Goal: Task Accomplishment & Management: Complete application form

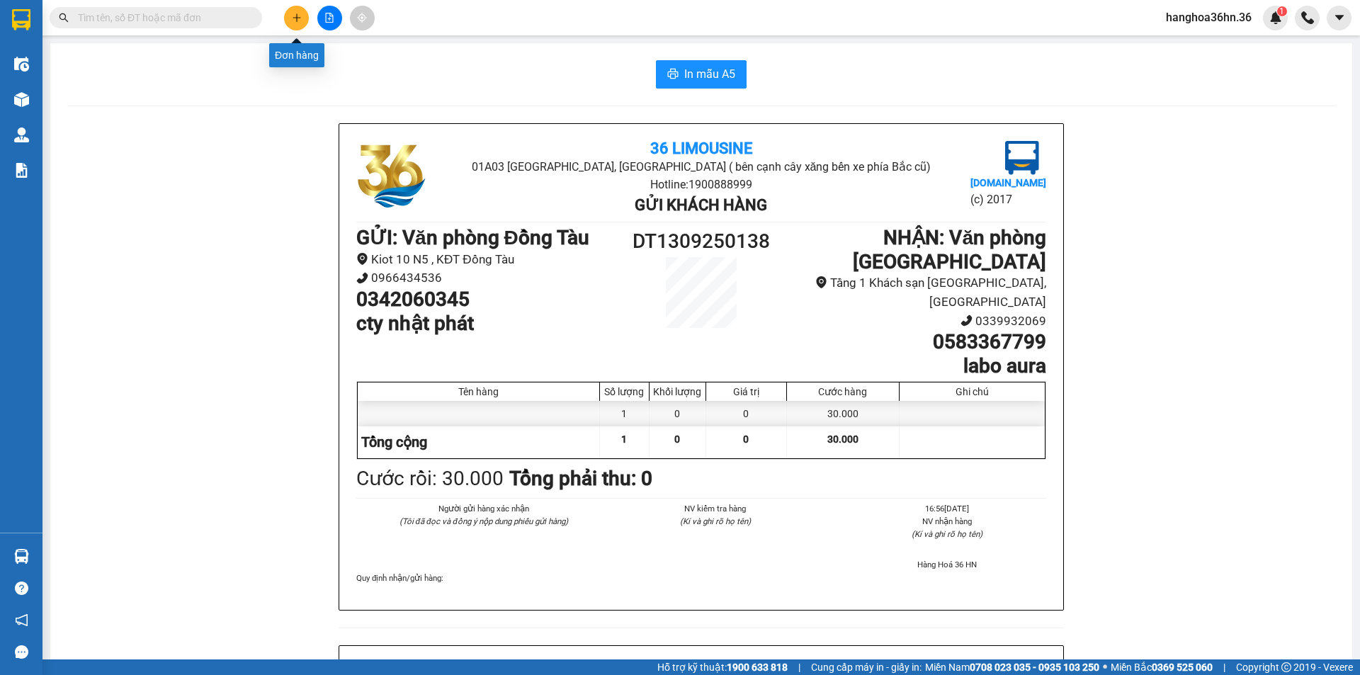
click at [290, 23] on button at bounding box center [296, 18] width 25 height 25
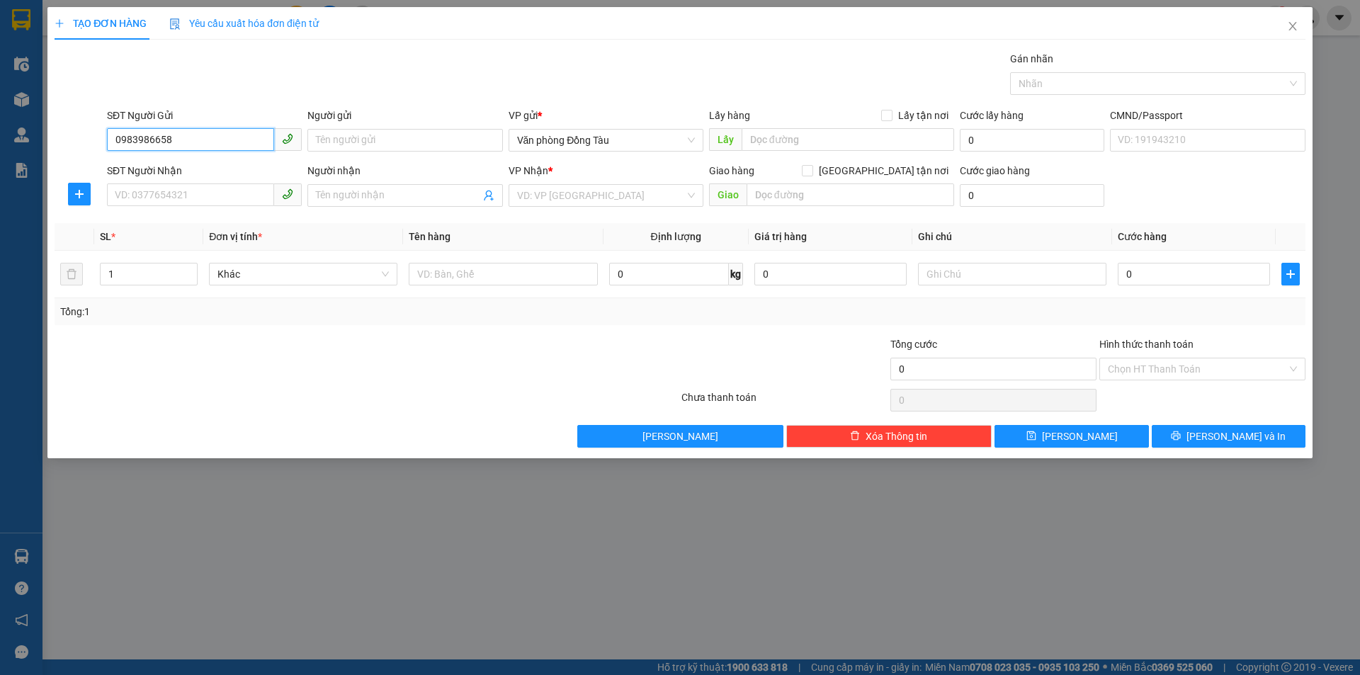
click at [140, 144] on input "0983986658" at bounding box center [190, 139] width 167 height 23
type input "0983986658"
click at [161, 179] on div "SĐT Người Nhận" at bounding box center [204, 173] width 195 height 21
click at [151, 191] on input "SĐT Người Nhận" at bounding box center [190, 194] width 167 height 23
click at [149, 194] on input "SĐT Người Nhận" at bounding box center [190, 194] width 167 height 23
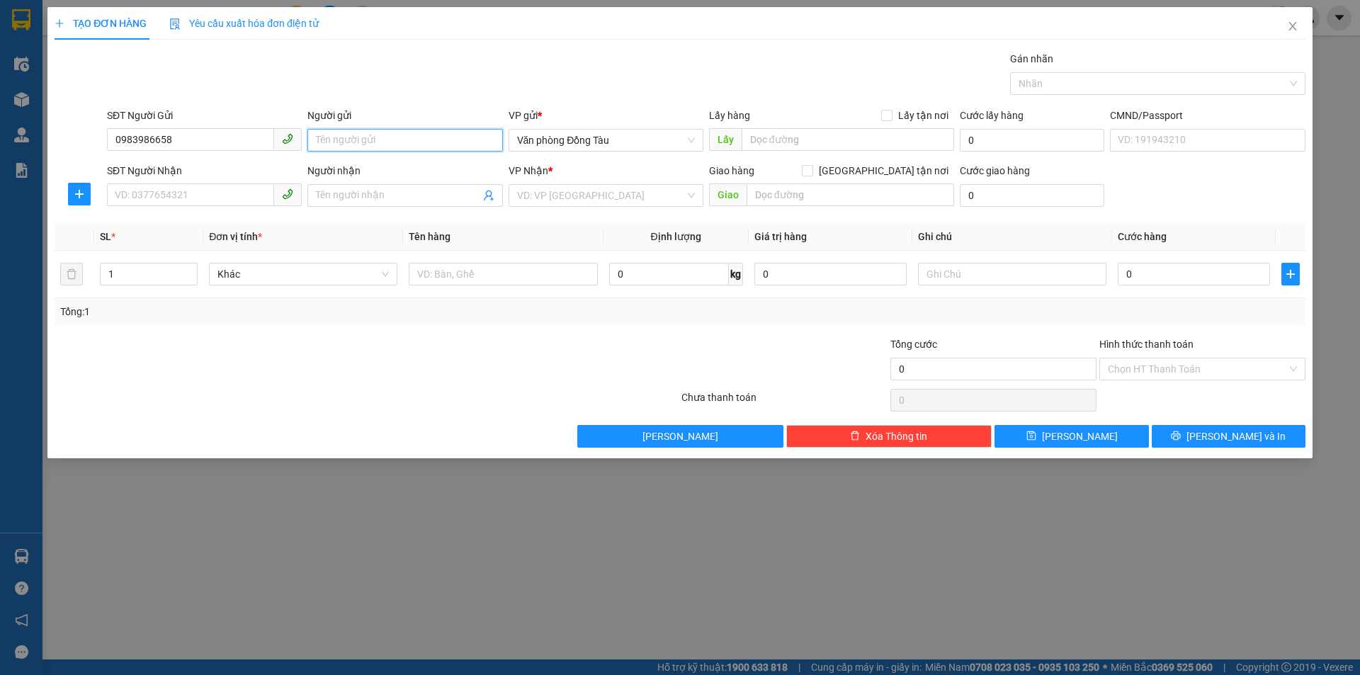
click at [362, 136] on input "Người gửi" at bounding box center [404, 140] width 195 height 23
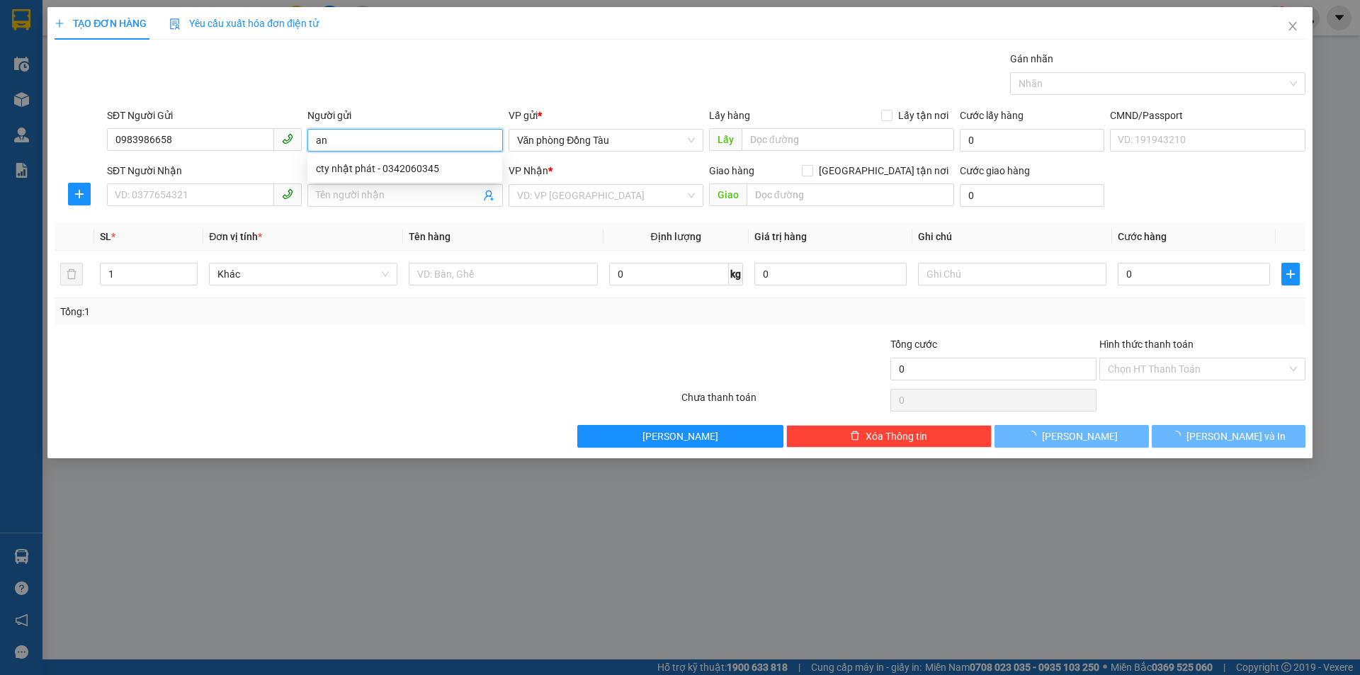
type input "a"
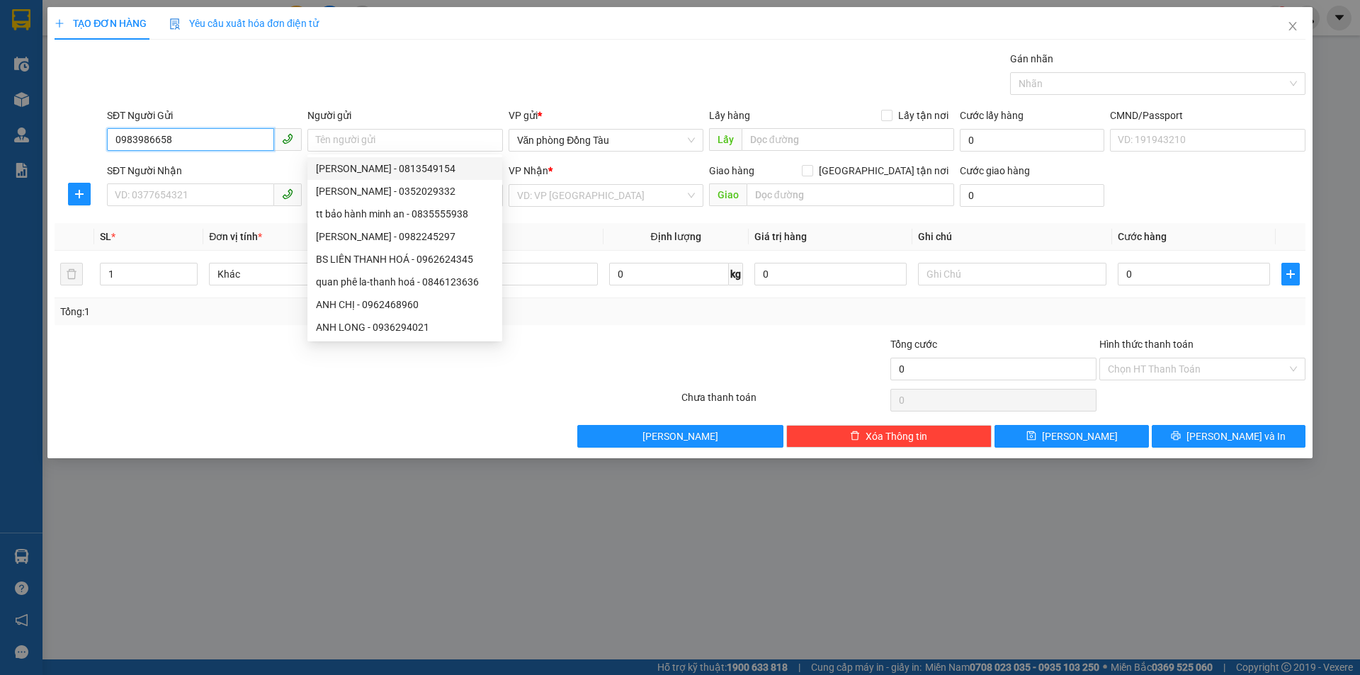
click at [187, 144] on input "0983986658" at bounding box center [190, 139] width 167 height 23
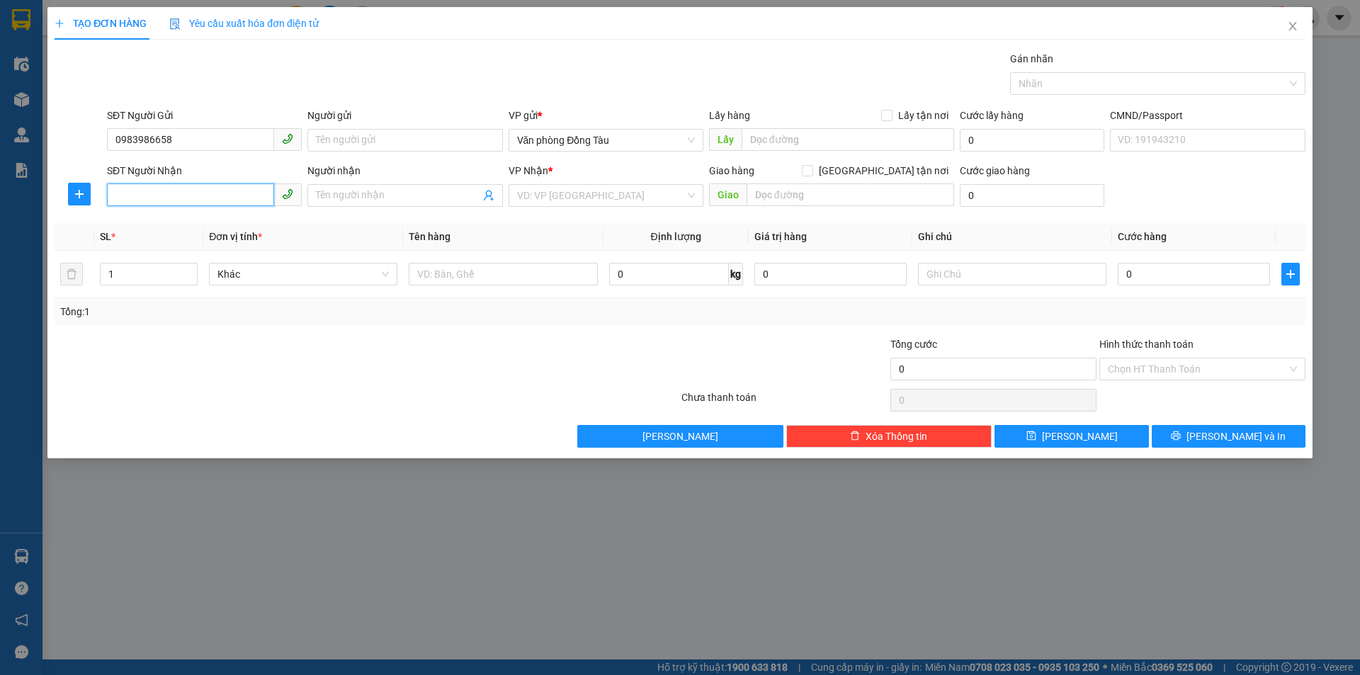
paste input "0983986658"
type input "0983986658"
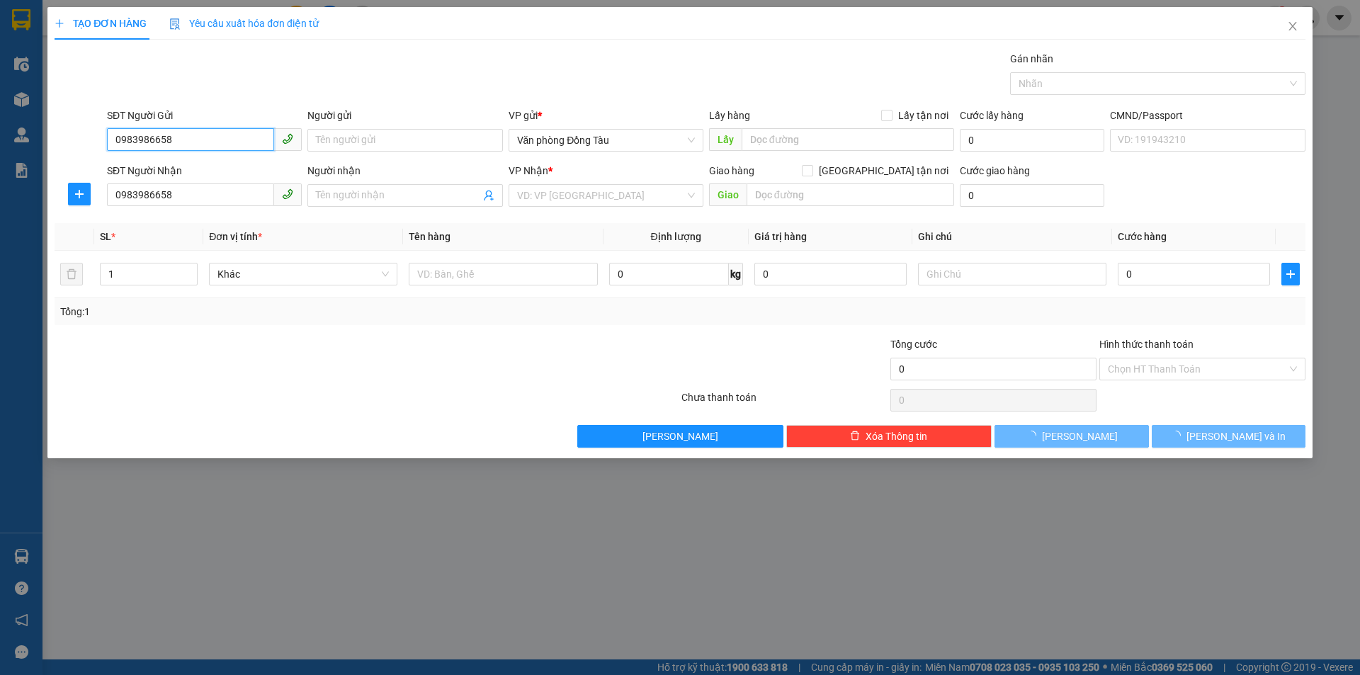
click at [186, 149] on input "0983986658" at bounding box center [190, 139] width 167 height 23
type input "0987265190"
click at [347, 142] on input "Người gửi" at bounding box center [404, 140] width 195 height 23
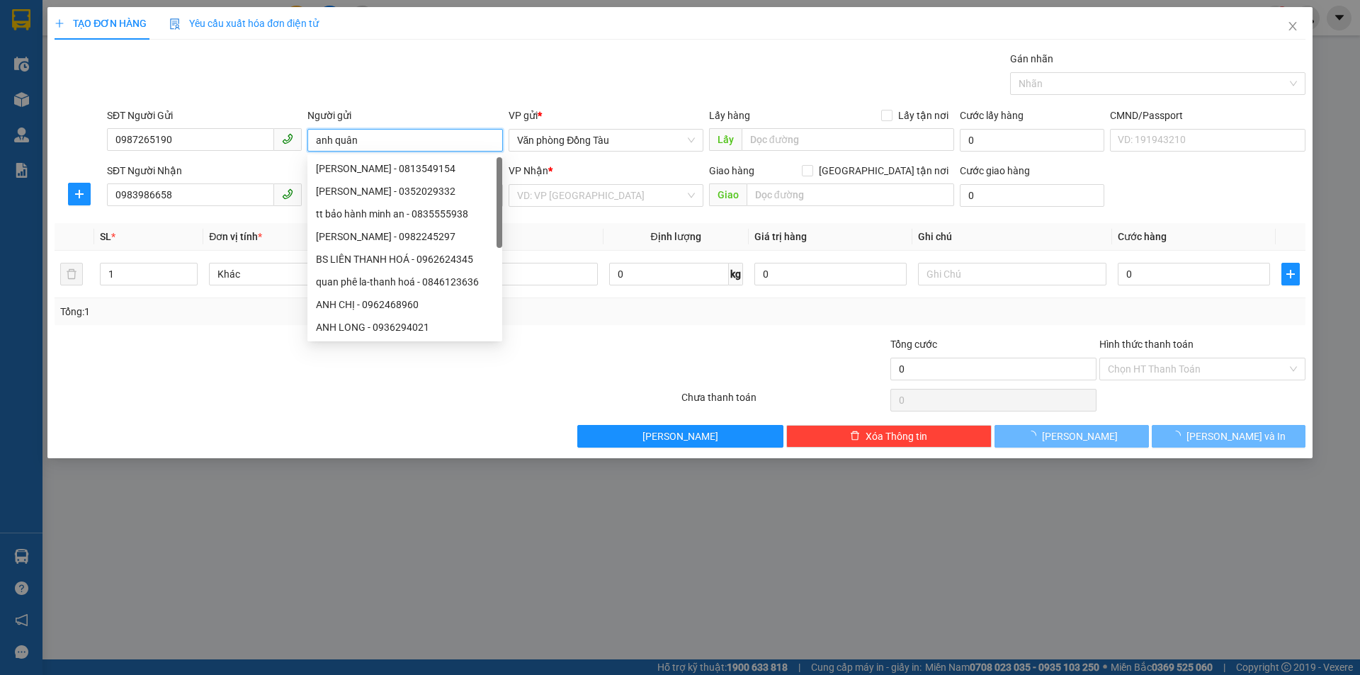
type input "anh quân"
click at [127, 237] on div "SL *" at bounding box center [149, 237] width 98 height 16
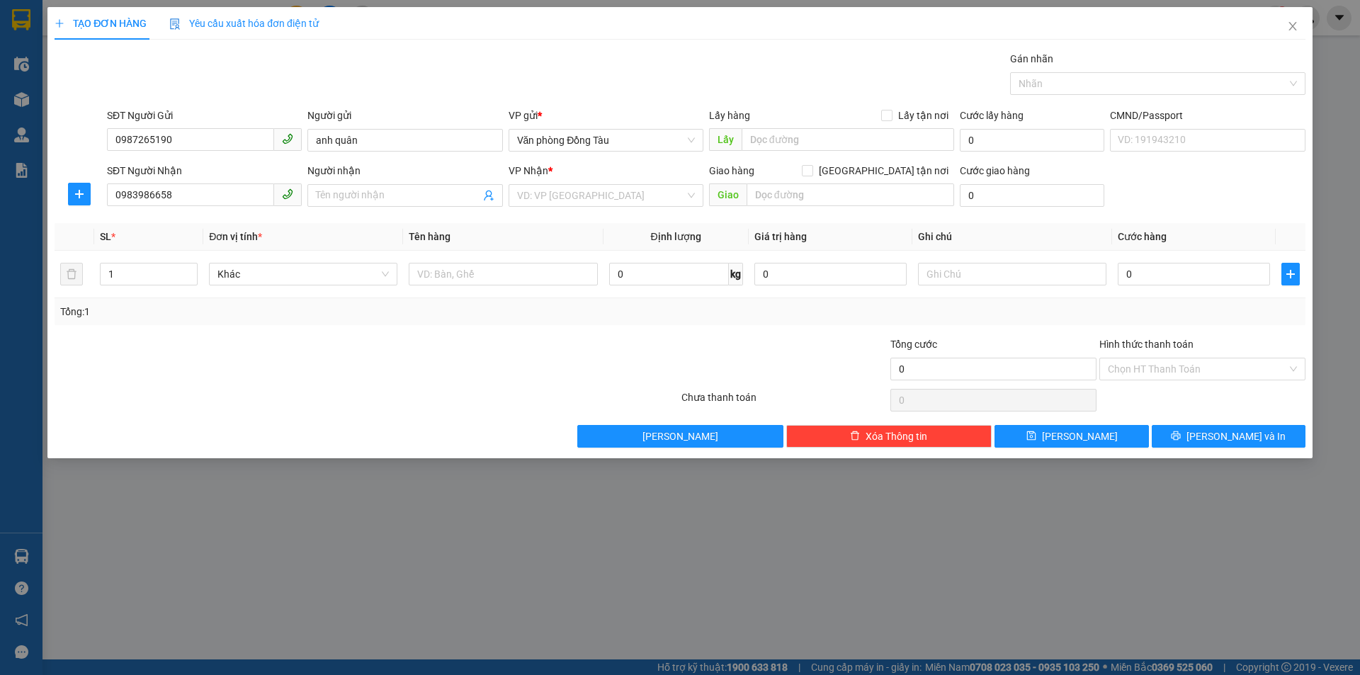
click at [249, 210] on div "SĐT Người Nhận 0983986658" at bounding box center [204, 188] width 195 height 50
click at [328, 198] on input "Người nhận" at bounding box center [398, 196] width 164 height 16
type input "anh phong"
click at [135, 148] on input "0987265190" at bounding box center [190, 139] width 167 height 23
click at [169, 149] on input "0987265190" at bounding box center [190, 139] width 167 height 23
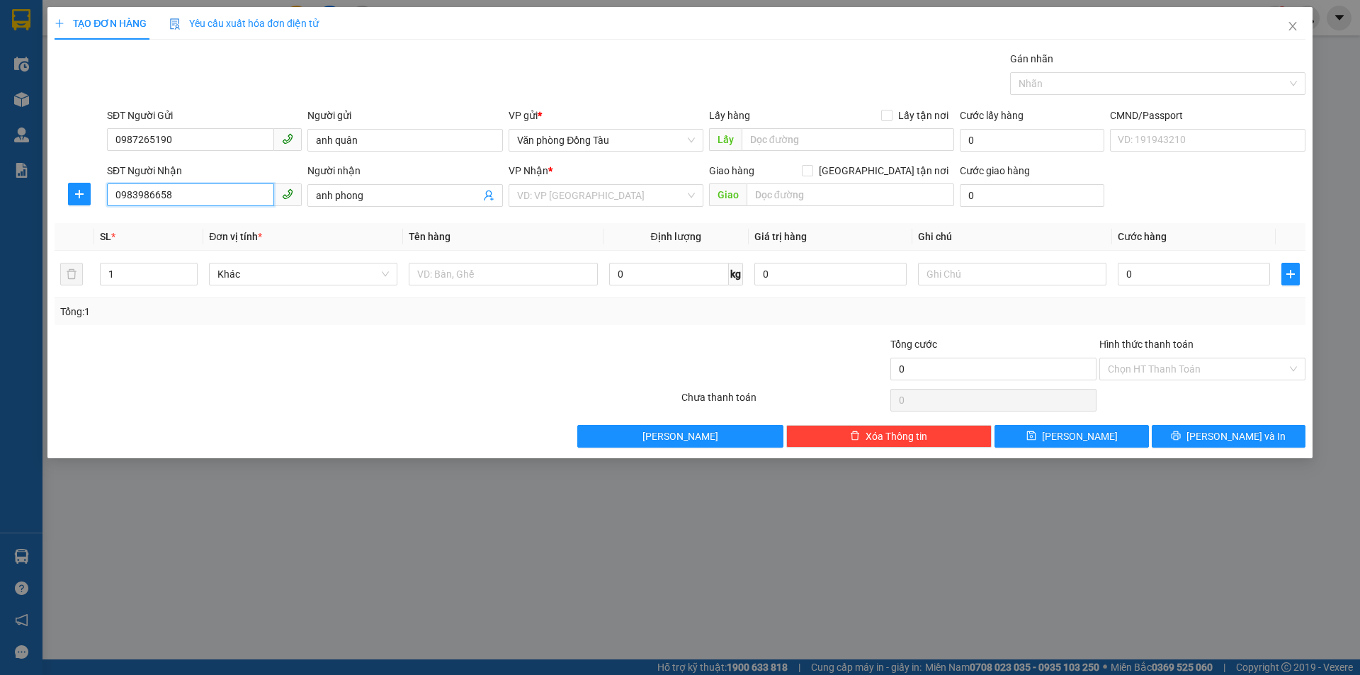
drag, startPoint x: 132, startPoint y: 198, endPoint x: 158, endPoint y: 197, distance: 26.2
click at [132, 198] on input "0983986658" at bounding box center [190, 194] width 167 height 23
click at [154, 198] on input "0983986658" at bounding box center [190, 194] width 167 height 23
click at [183, 196] on input "0983986658" at bounding box center [190, 194] width 167 height 23
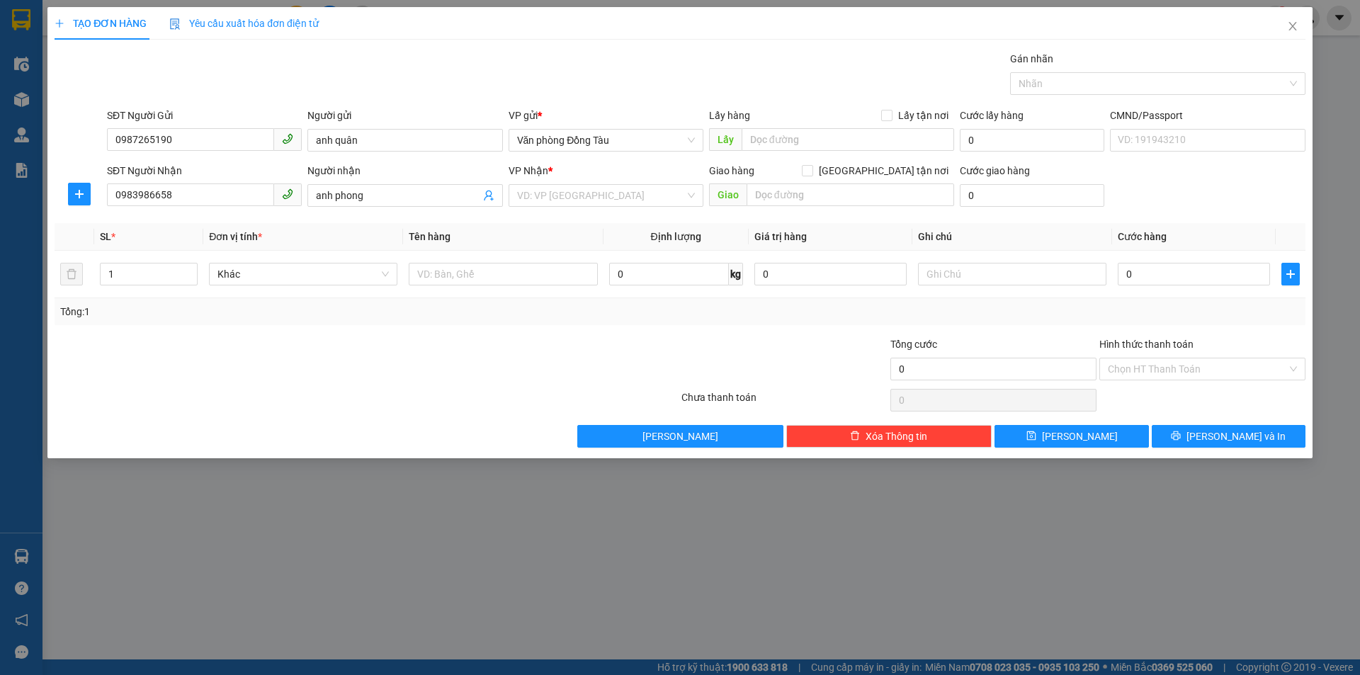
drag, startPoint x: 193, startPoint y: 171, endPoint x: 251, endPoint y: 162, distance: 58.8
click at [193, 171] on div "SĐT Người Nhận" at bounding box center [204, 171] width 195 height 16
click at [528, 188] on input "search" at bounding box center [601, 195] width 168 height 21
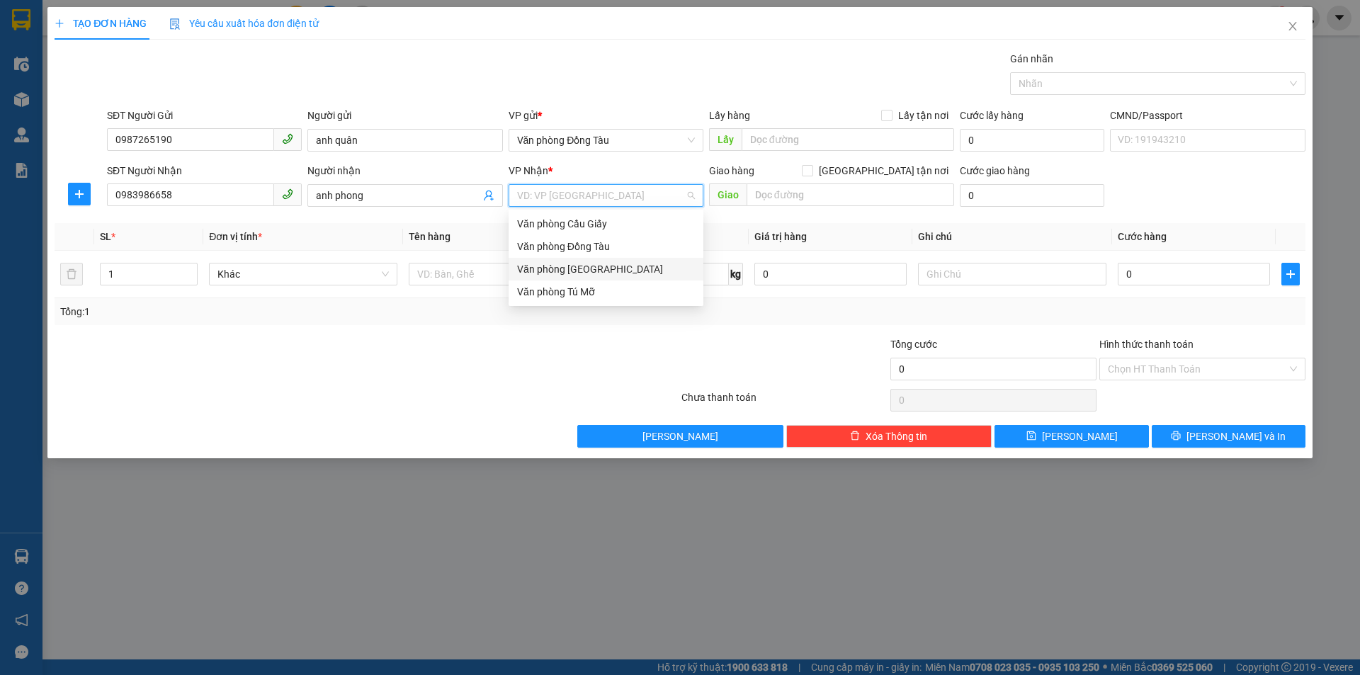
click at [543, 270] on div "Văn phòng [GEOGRAPHIC_DATA]" at bounding box center [606, 269] width 178 height 16
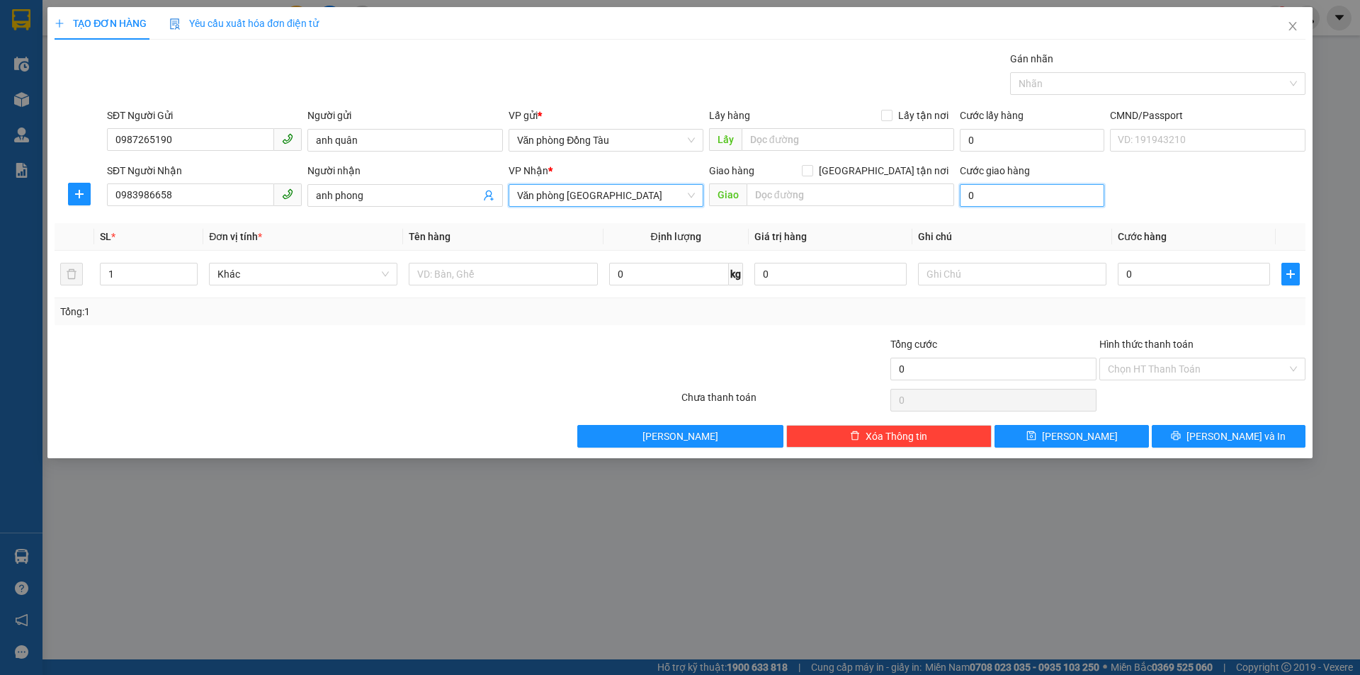
click at [1005, 197] on input "0" at bounding box center [1032, 195] width 144 height 23
click at [1167, 277] on input "0" at bounding box center [1194, 274] width 152 height 23
type input "5"
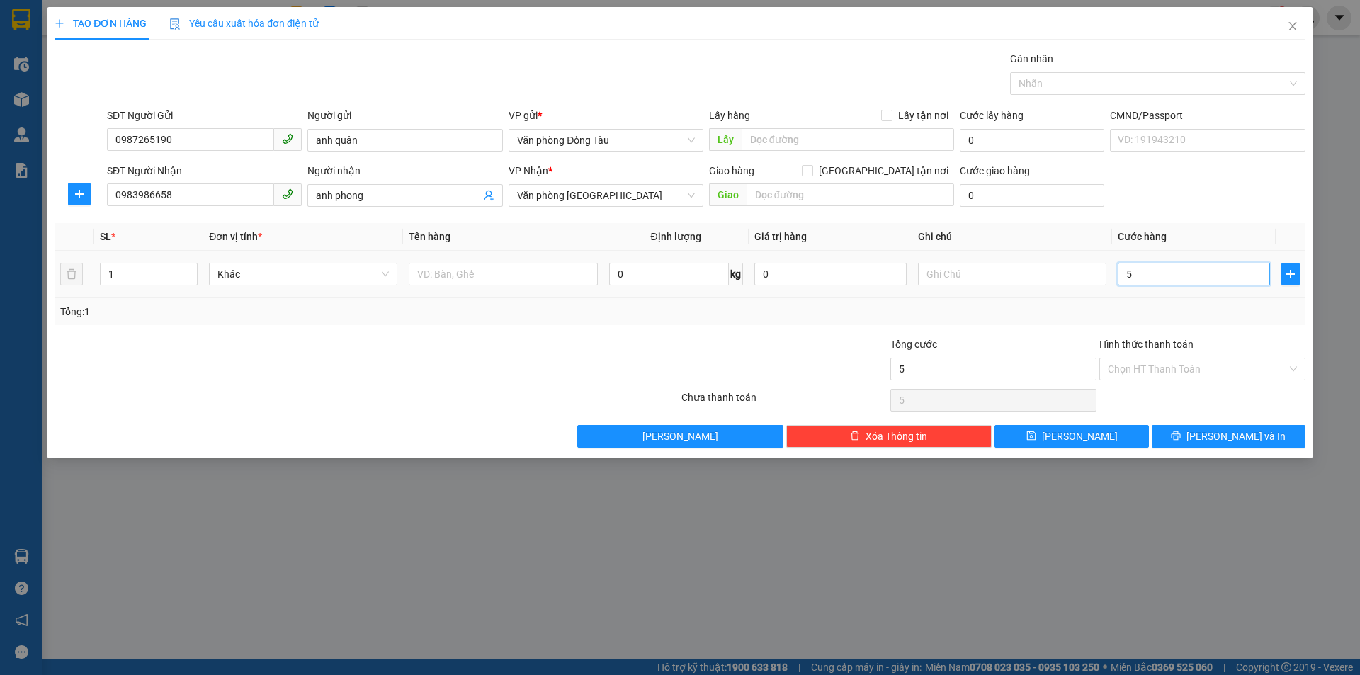
type input "50"
type input "500"
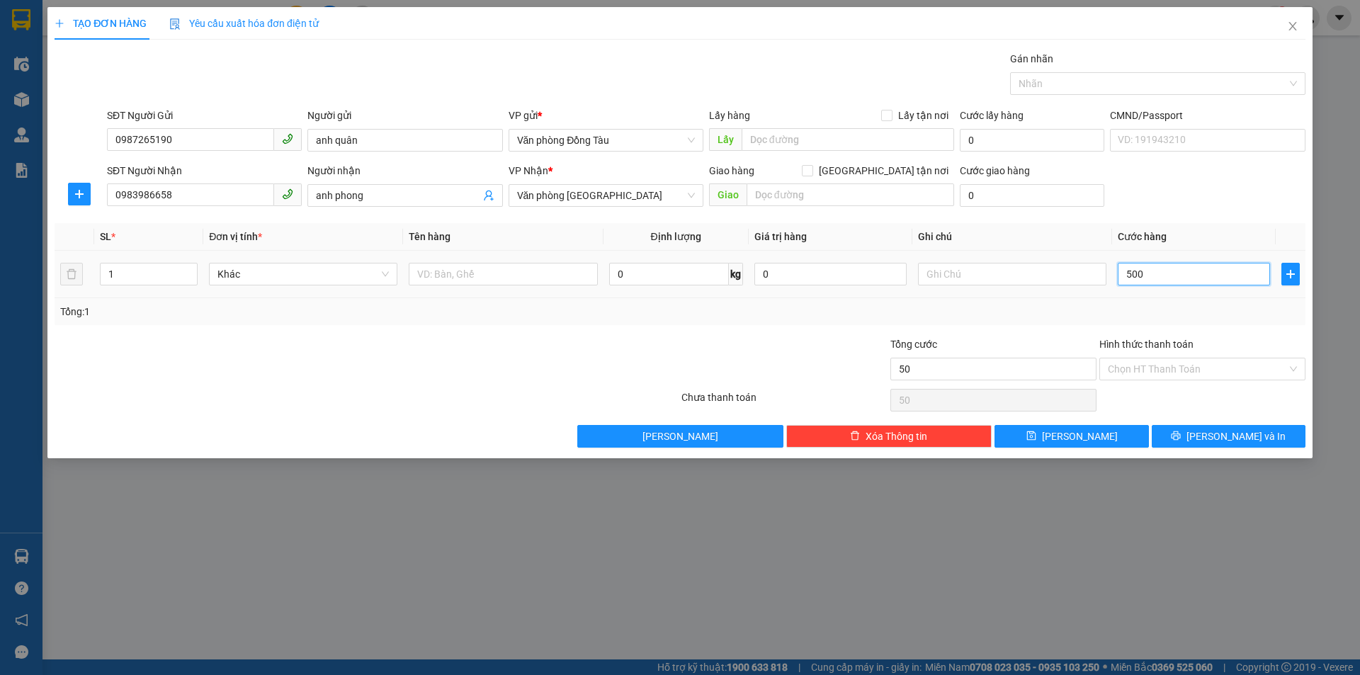
type input "500"
type input "5.000"
type input "50.000"
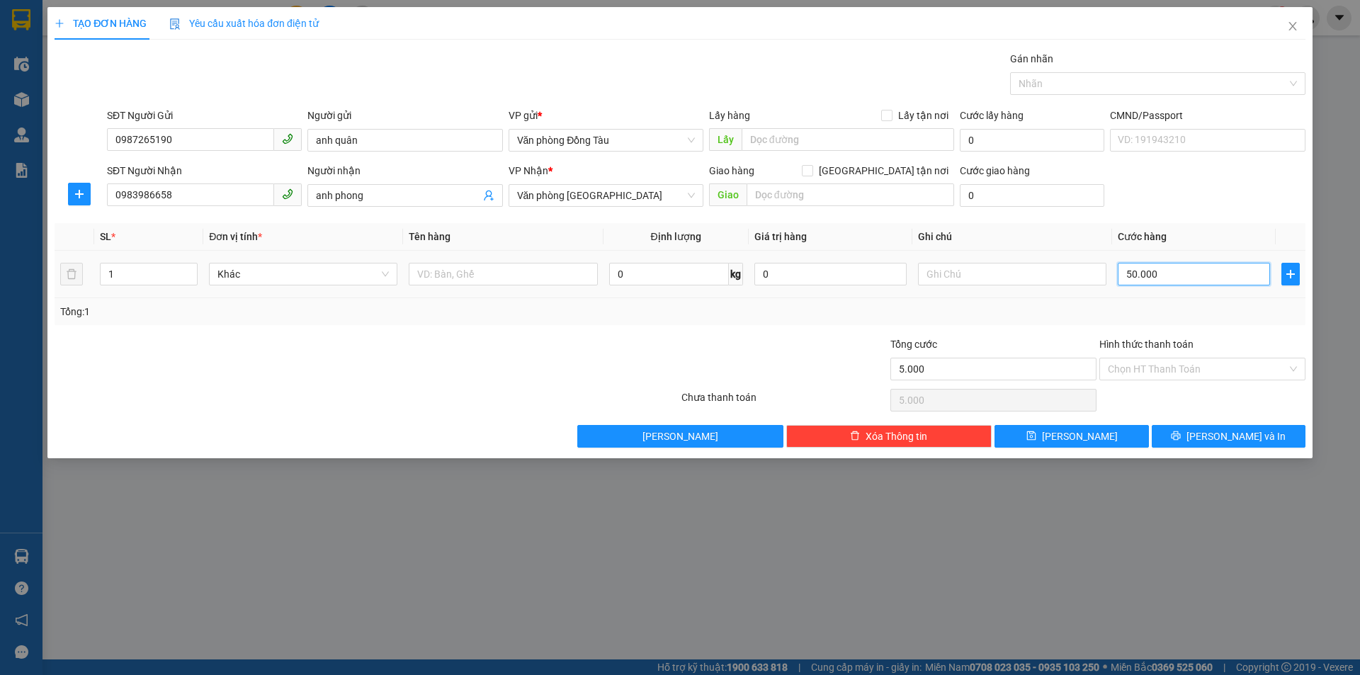
type input "50.000"
drag, startPoint x: 723, startPoint y: 320, endPoint x: 735, endPoint y: 327, distance: 13.6
click at [724, 321] on div "Tổng: 1" at bounding box center [680, 311] width 1251 height 27
click at [1184, 271] on input "50.000" at bounding box center [1194, 274] width 152 height 23
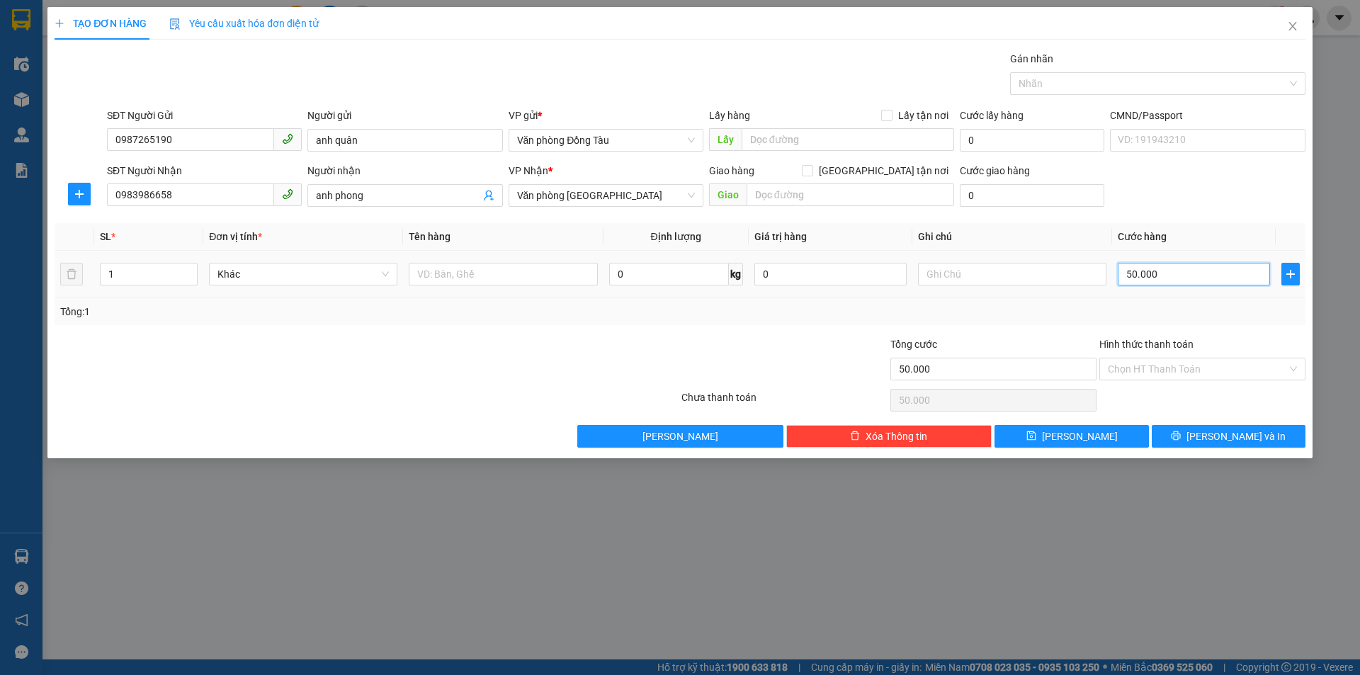
type input "0"
type input "08"
type input "8"
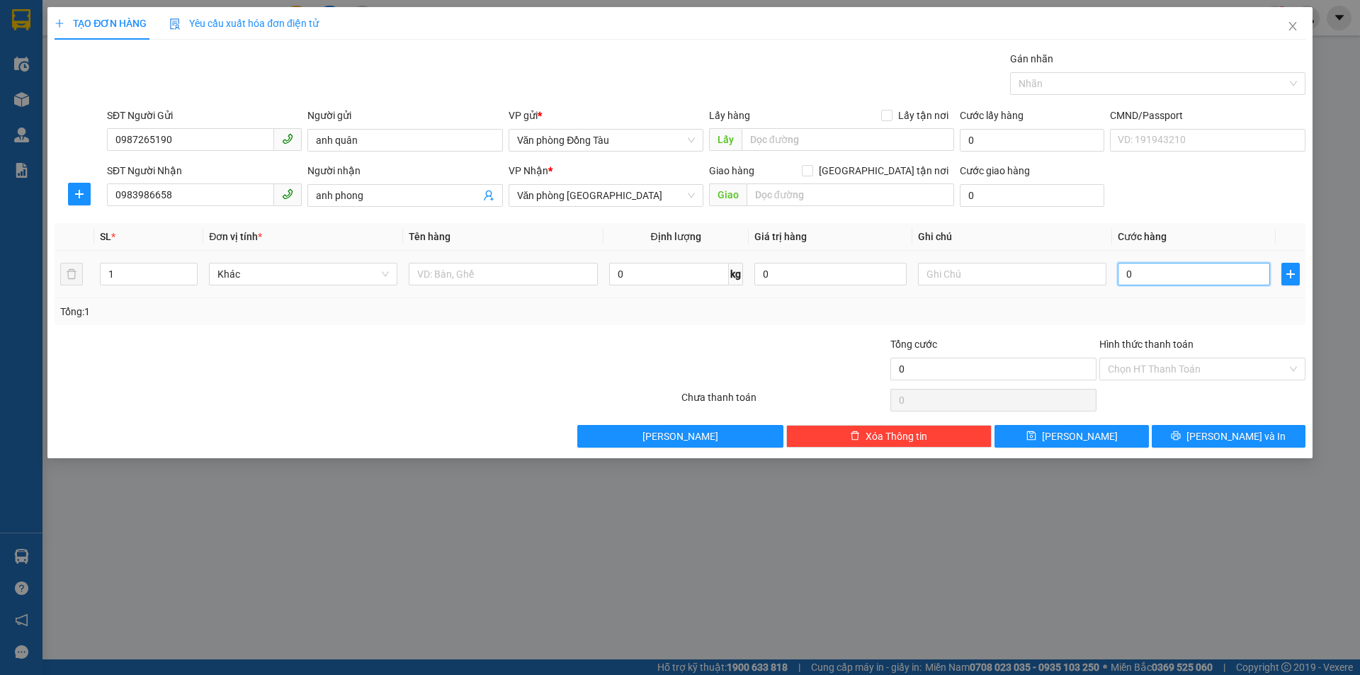
type input "8"
type input "080"
type input "80"
type input "0.800"
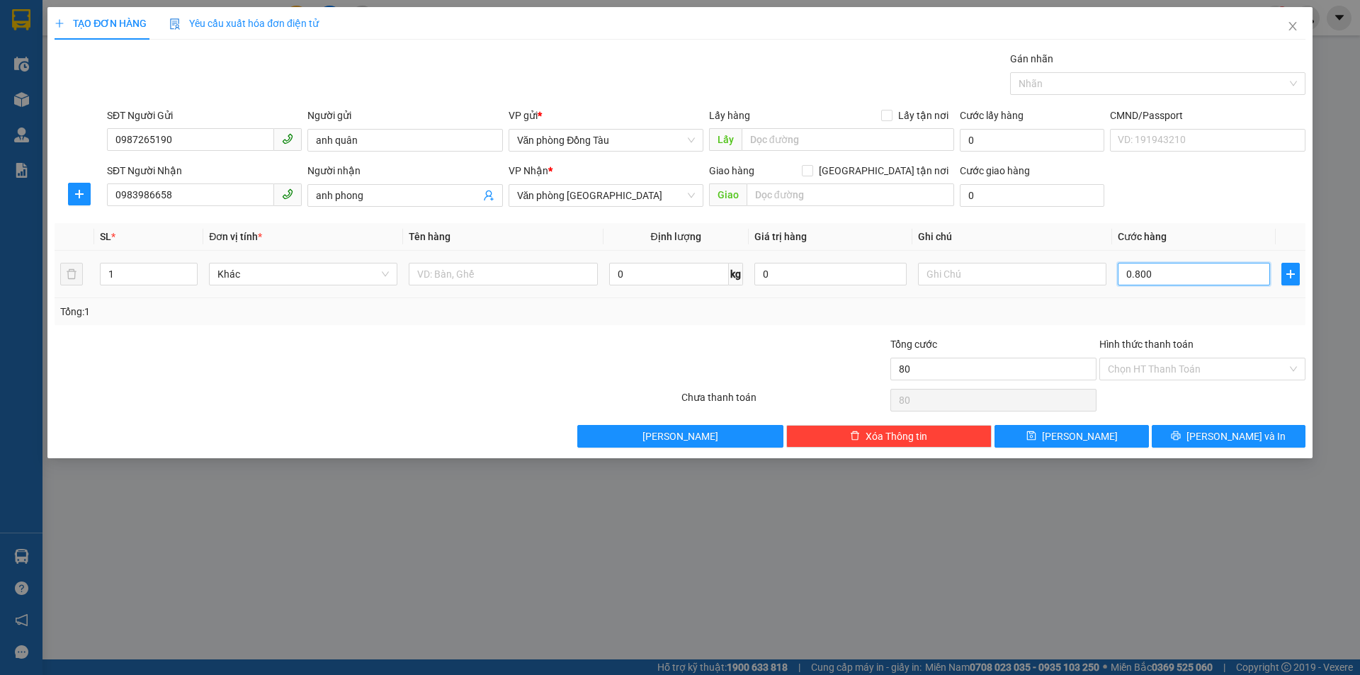
type input "800"
type input "08.000"
type input "8.000"
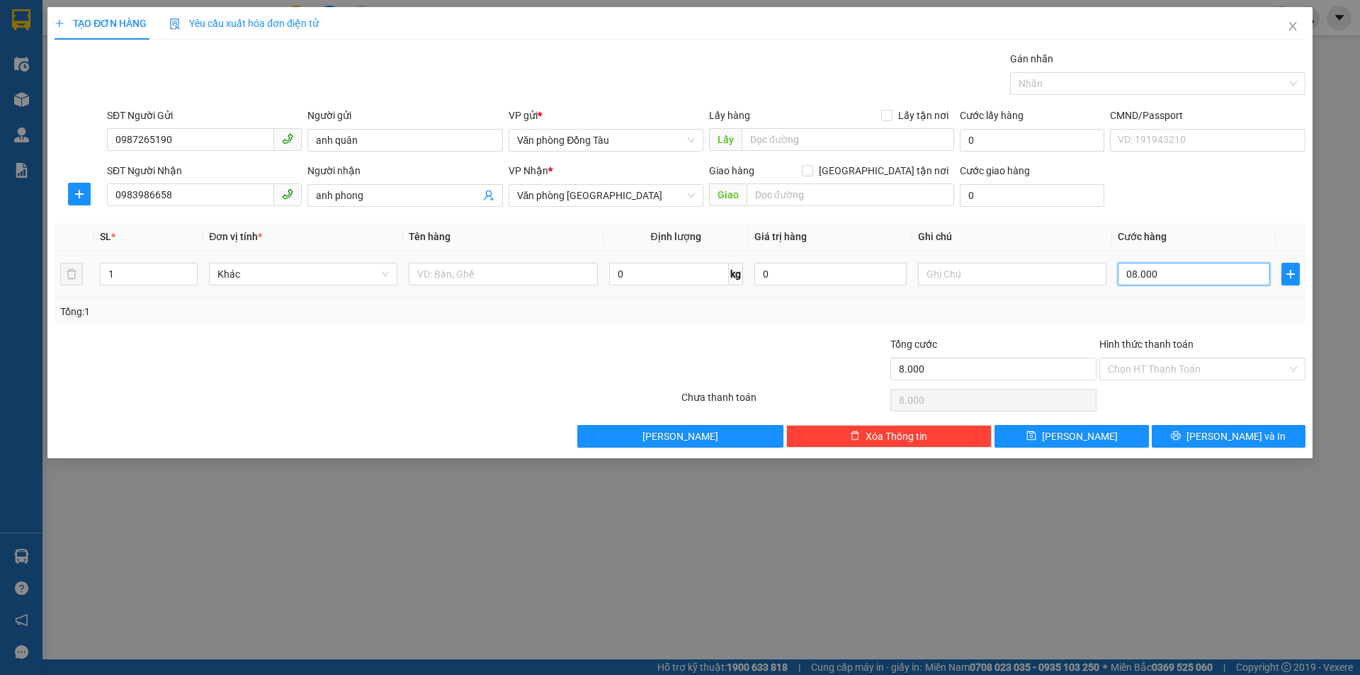
type input "080.000"
type input "80.000"
click at [893, 307] on div "Tổng: 1" at bounding box center [680, 312] width 1240 height 16
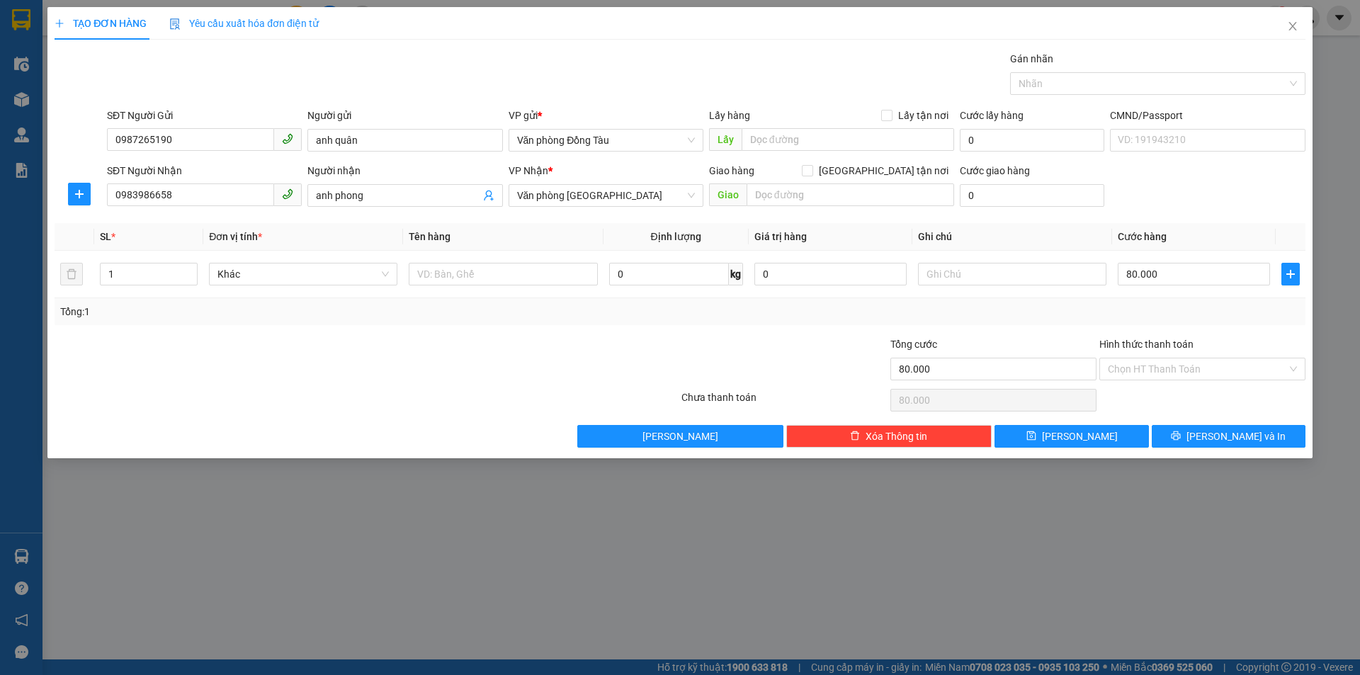
click at [847, 317] on div "Tổng: 1" at bounding box center [680, 312] width 1240 height 16
click at [848, 324] on div "Tổng: 1" at bounding box center [680, 311] width 1251 height 27
click at [132, 267] on input "1" at bounding box center [149, 273] width 96 height 21
click at [537, 282] on input "text" at bounding box center [503, 274] width 188 height 23
click at [537, 276] on input "text" at bounding box center [503, 274] width 188 height 23
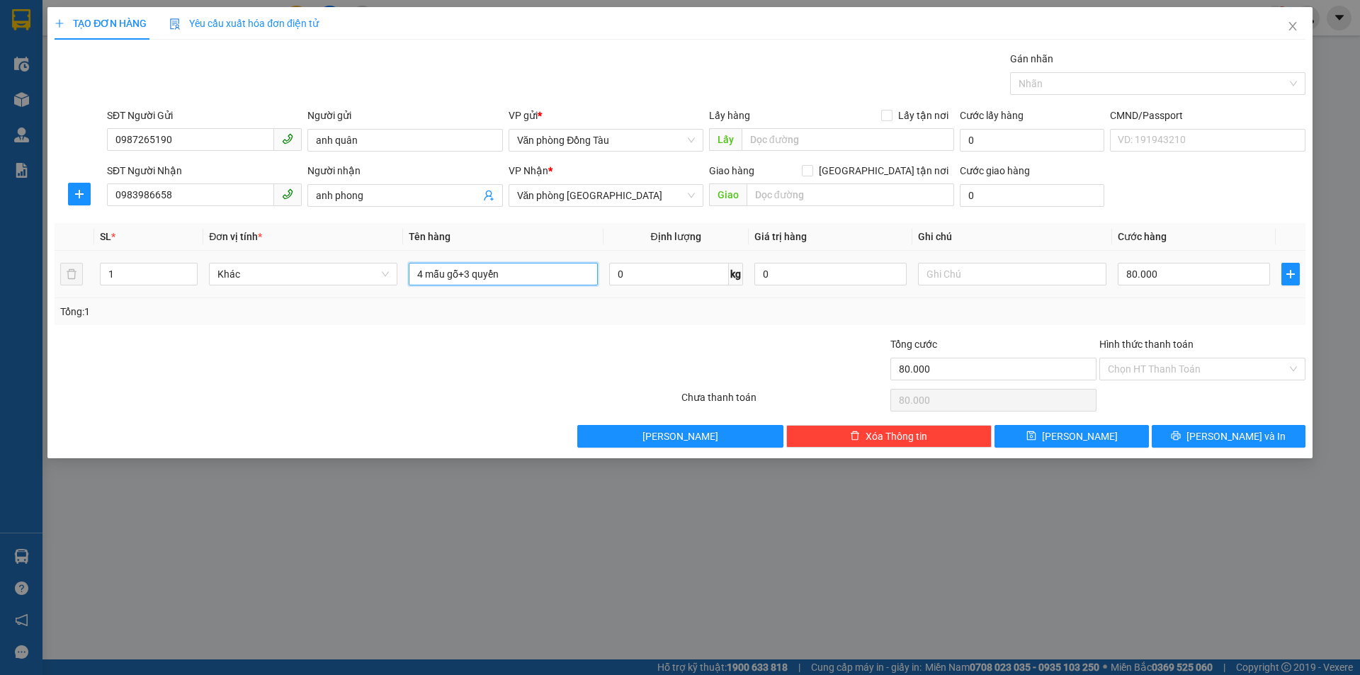
type input "4 mẫu gỗ+3 quyển"
click at [718, 308] on div "Tổng: 1" at bounding box center [680, 312] width 1240 height 16
click at [1173, 429] on button "[PERSON_NAME] và In" at bounding box center [1229, 436] width 154 height 23
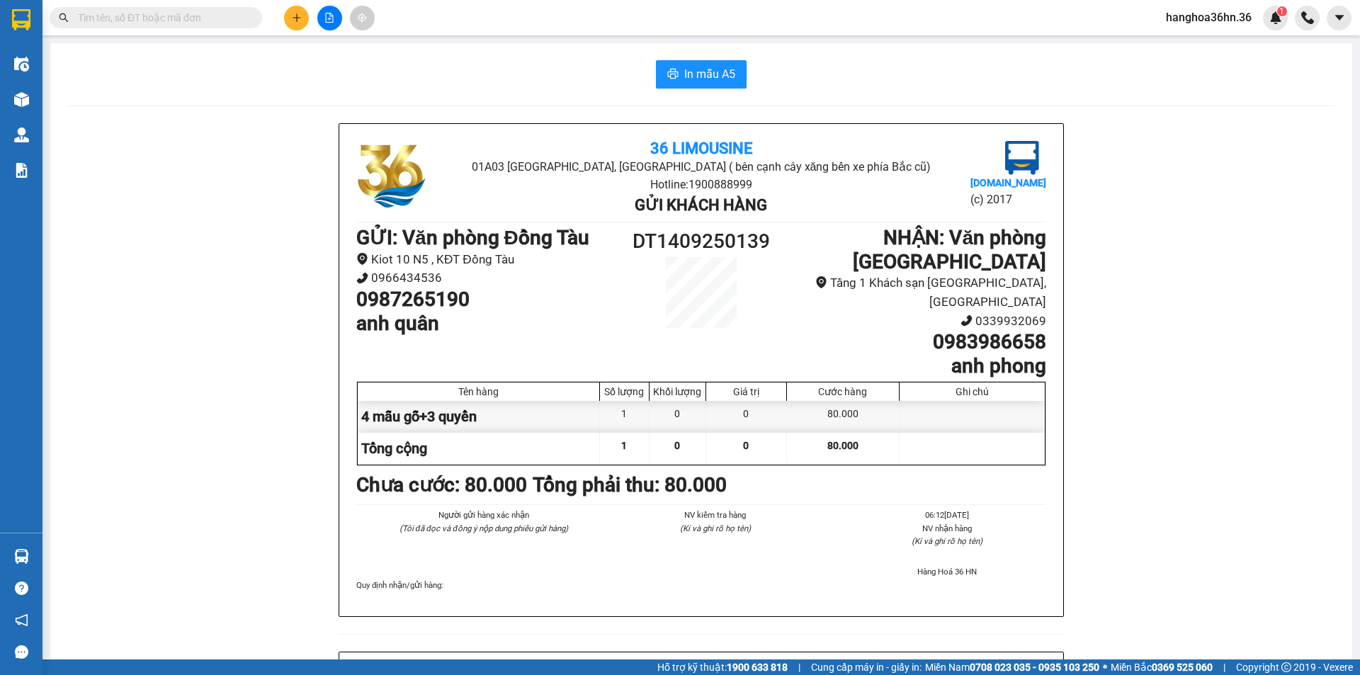
click at [468, 473] on b "Chưa cước : 80.000" at bounding box center [441, 484] width 171 height 23
click at [1337, 28] on button at bounding box center [1339, 18] width 25 height 25
click at [1339, 25] on button at bounding box center [1339, 18] width 25 height 25
click at [666, 182] on li "Hotline: 1900888999" at bounding box center [701, 185] width 460 height 18
click at [178, 16] on input "text" at bounding box center [161, 18] width 167 height 16
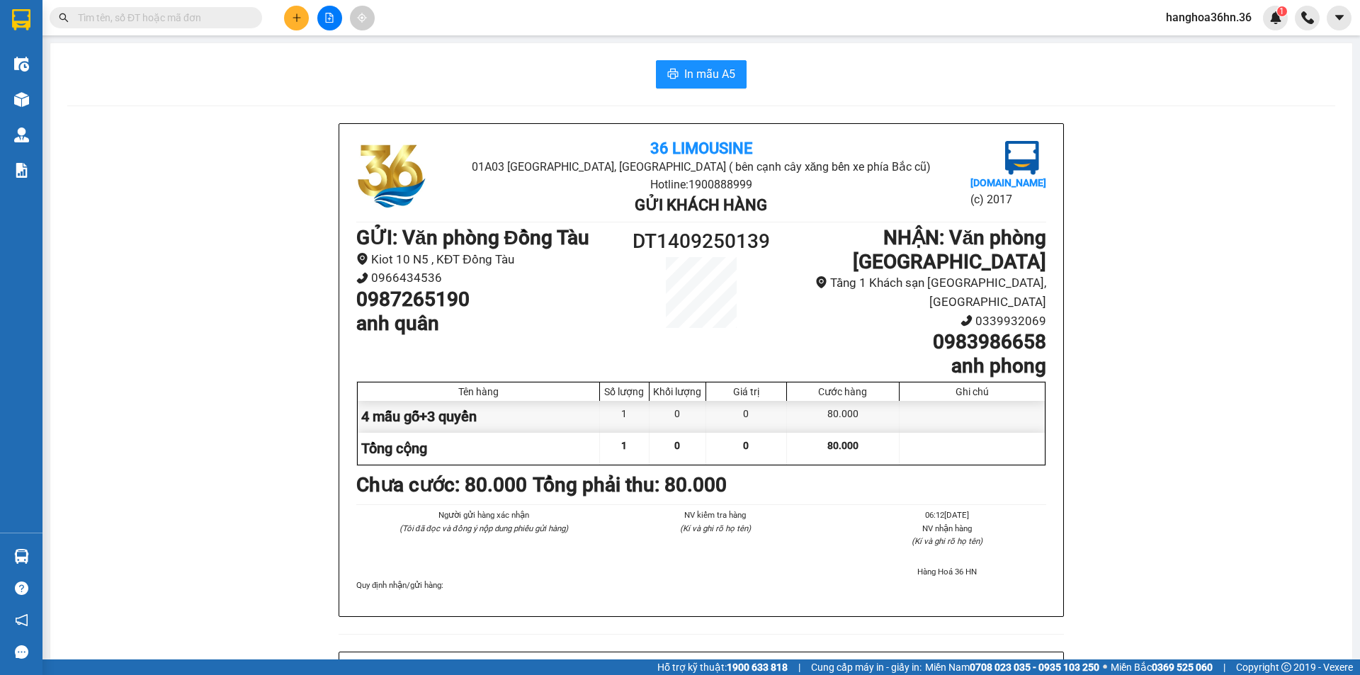
drag, startPoint x: 420, startPoint y: 271, endPoint x: 419, endPoint y: 279, distance: 7.8
click at [420, 273] on li "0966434536" at bounding box center [485, 277] width 259 height 19
click at [414, 307] on h1 "0987265190" at bounding box center [485, 300] width 259 height 24
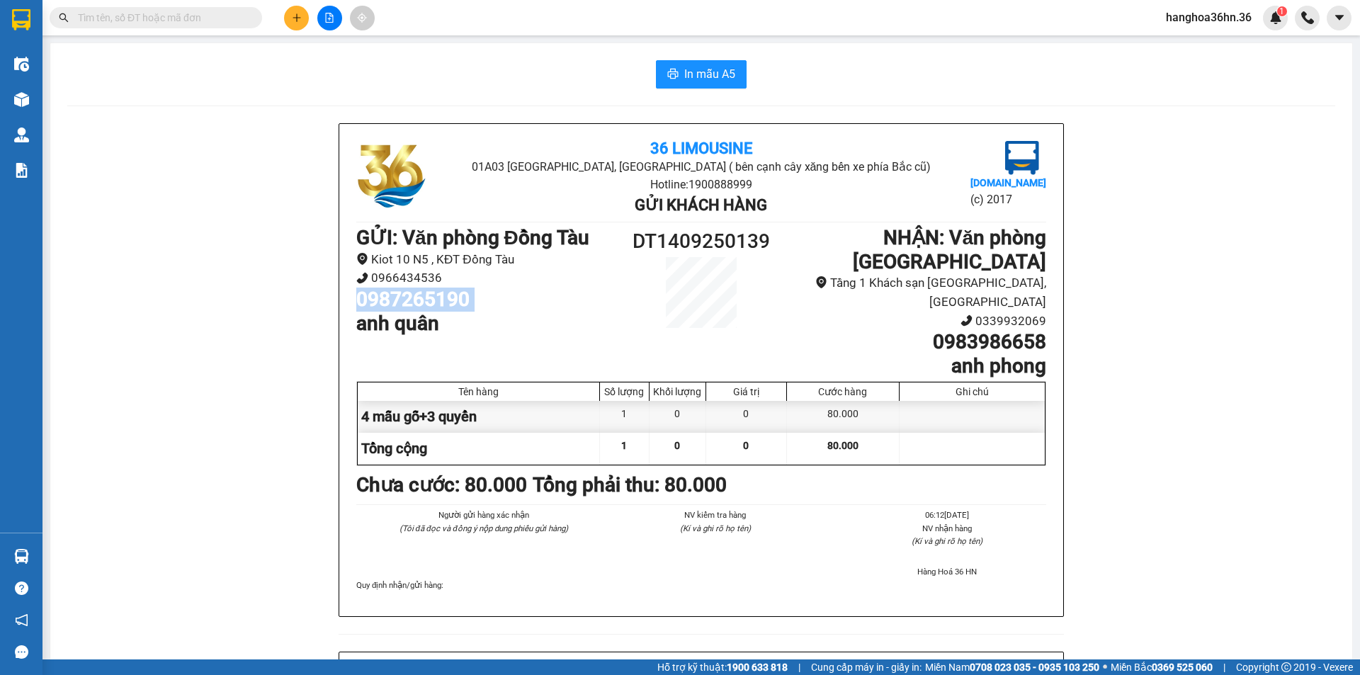
copy h1 "0987265190"
paste input "0987265190"
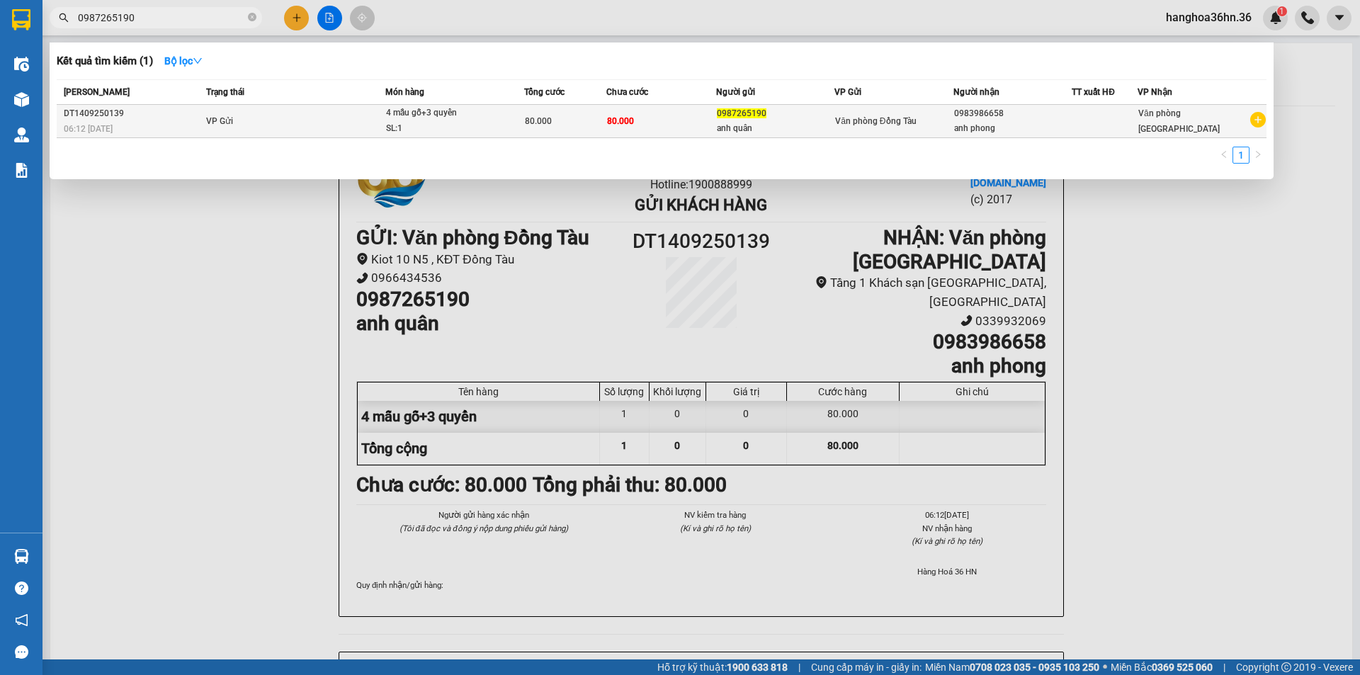
type input "0987265190"
click at [633, 108] on td "80.000" at bounding box center [661, 121] width 110 height 33
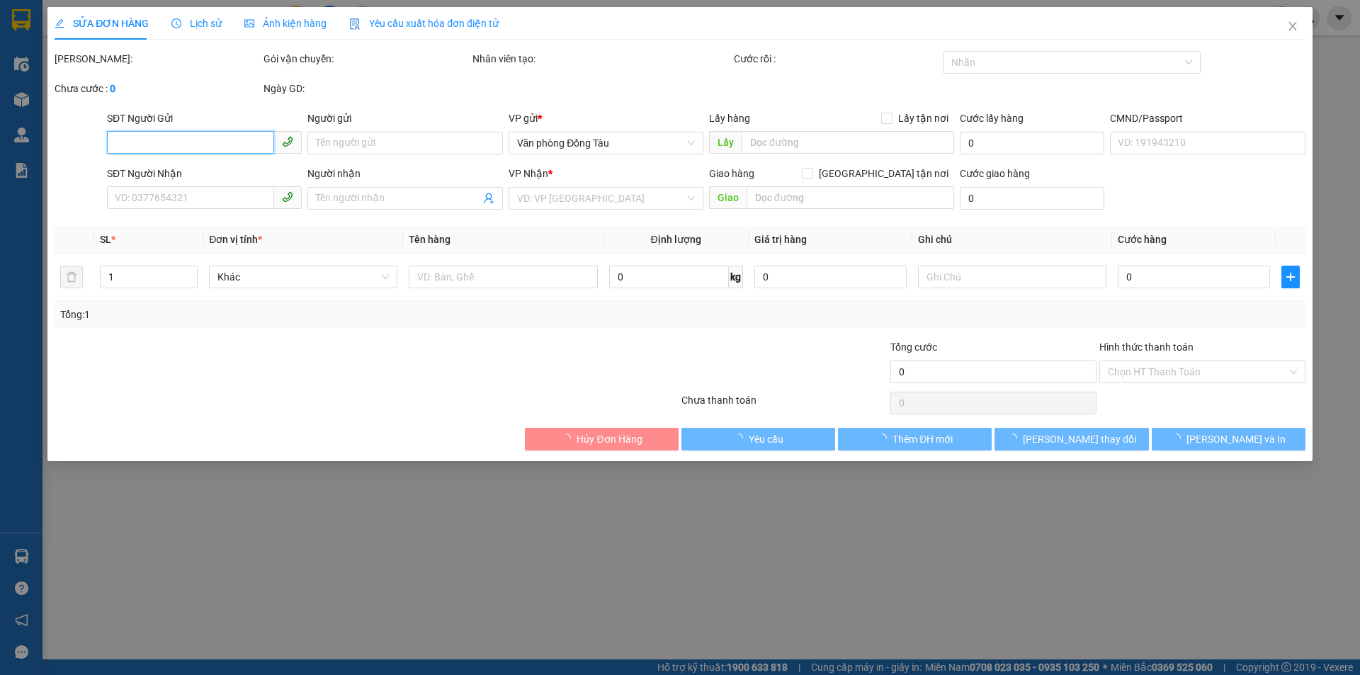
type input "0987265190"
type input "anh quân"
type input "0983986658"
type input "anh phong"
type input "80.000"
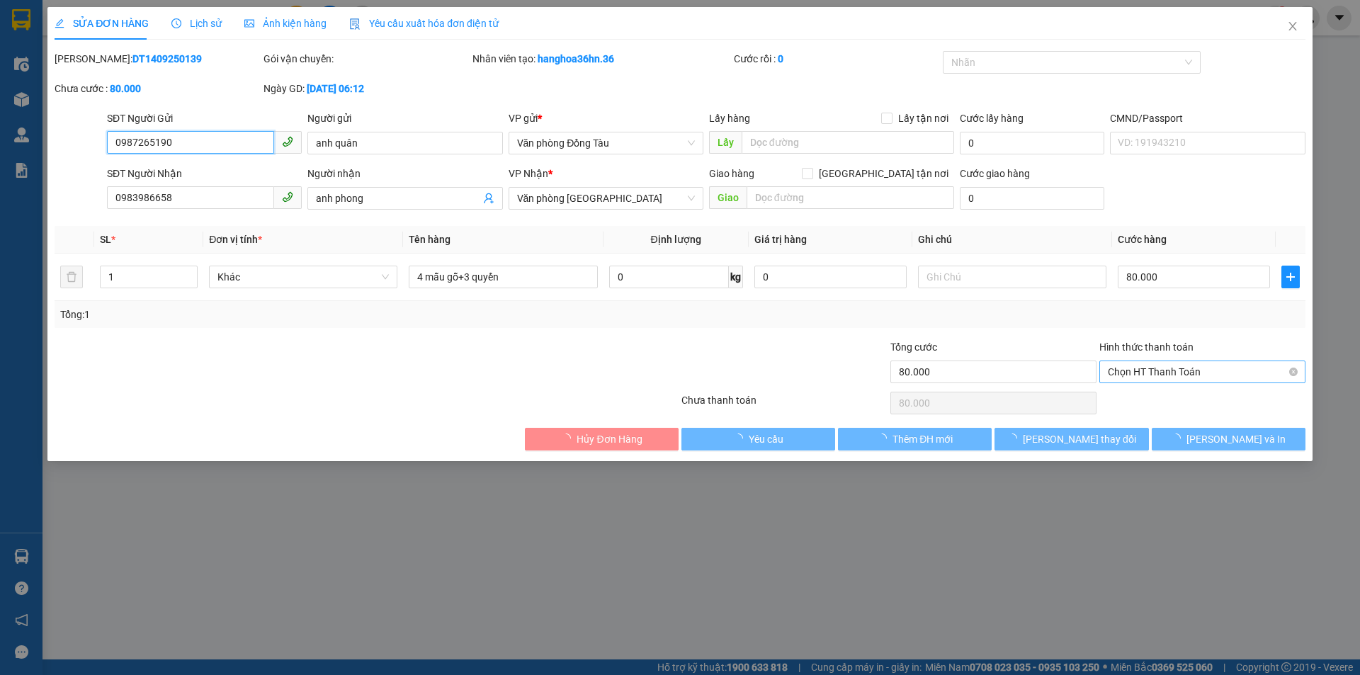
click at [1127, 368] on span "Chọn HT Thanh Toán" at bounding box center [1202, 371] width 189 height 21
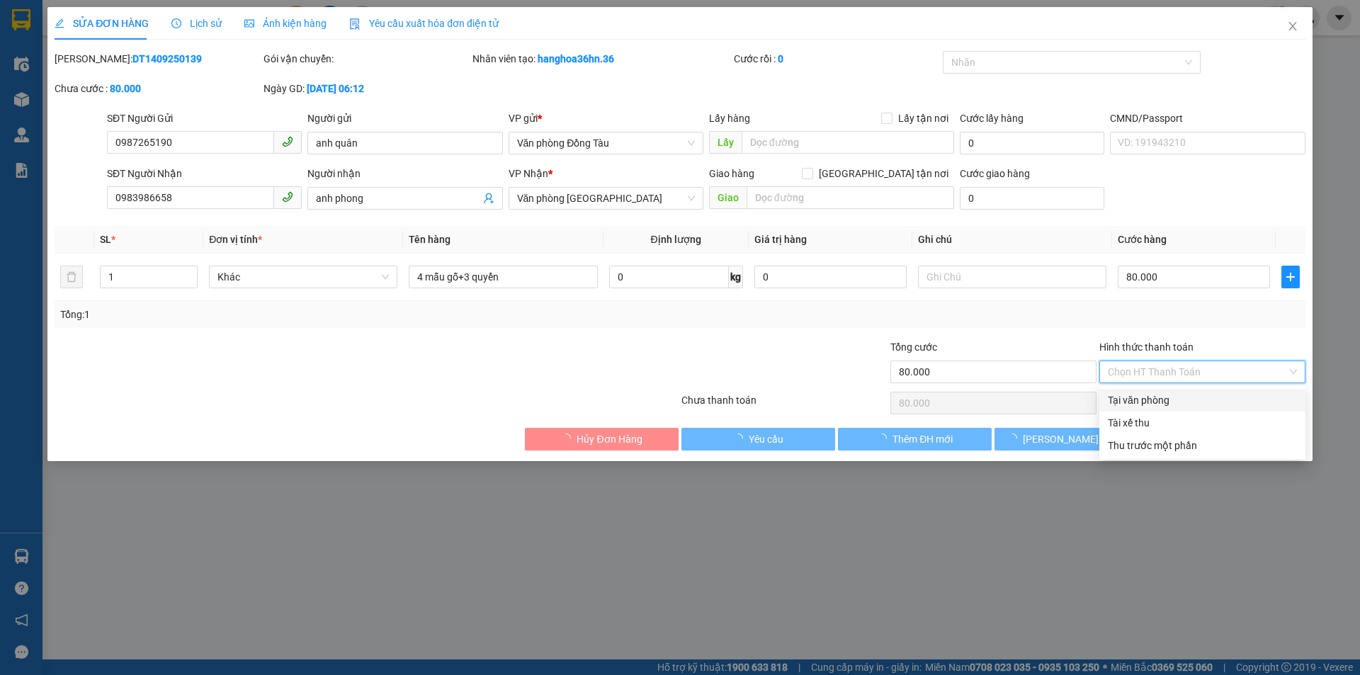
click at [1147, 399] on div "Tại văn phòng" at bounding box center [1202, 400] width 189 height 16
type input "0"
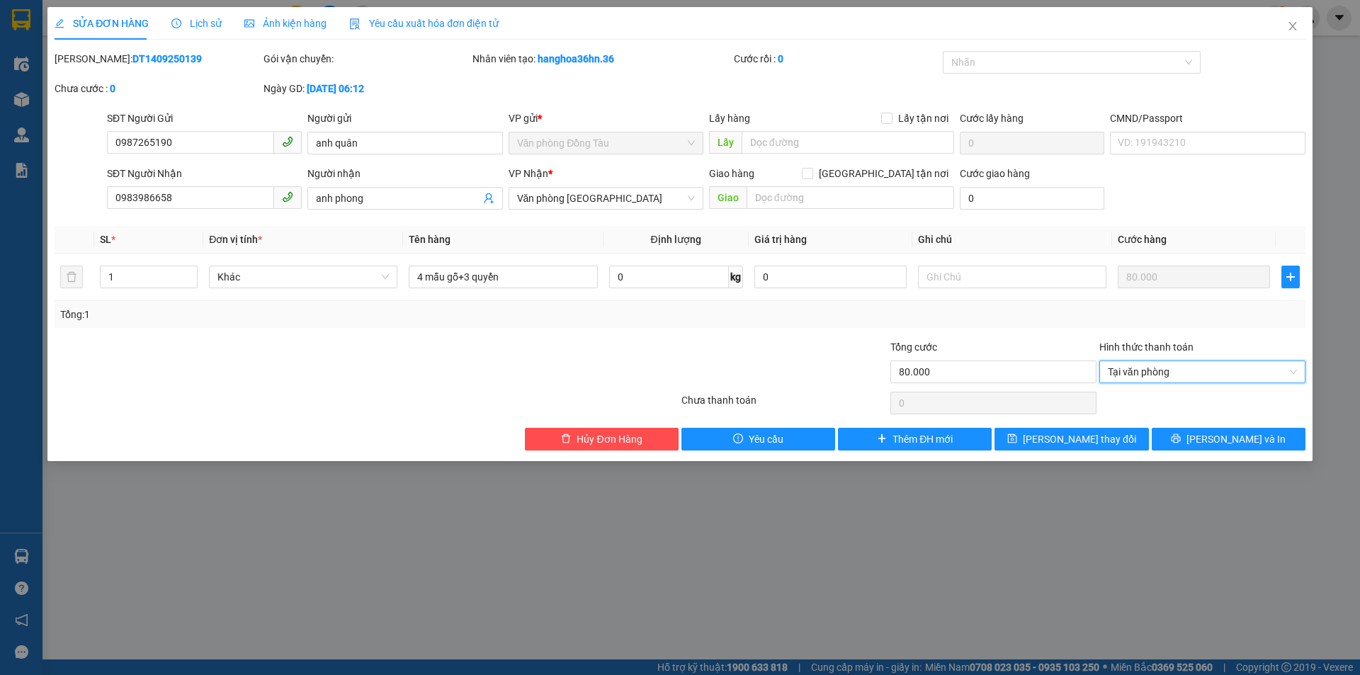
click at [930, 328] on div "Total Paid Fee 0 Total UnPaid Fee 80.000 Cash Collection Total Fee Mã ĐH: DT140…" at bounding box center [680, 250] width 1251 height 399
click at [1181, 435] on icon "printer" at bounding box center [1176, 438] width 9 height 9
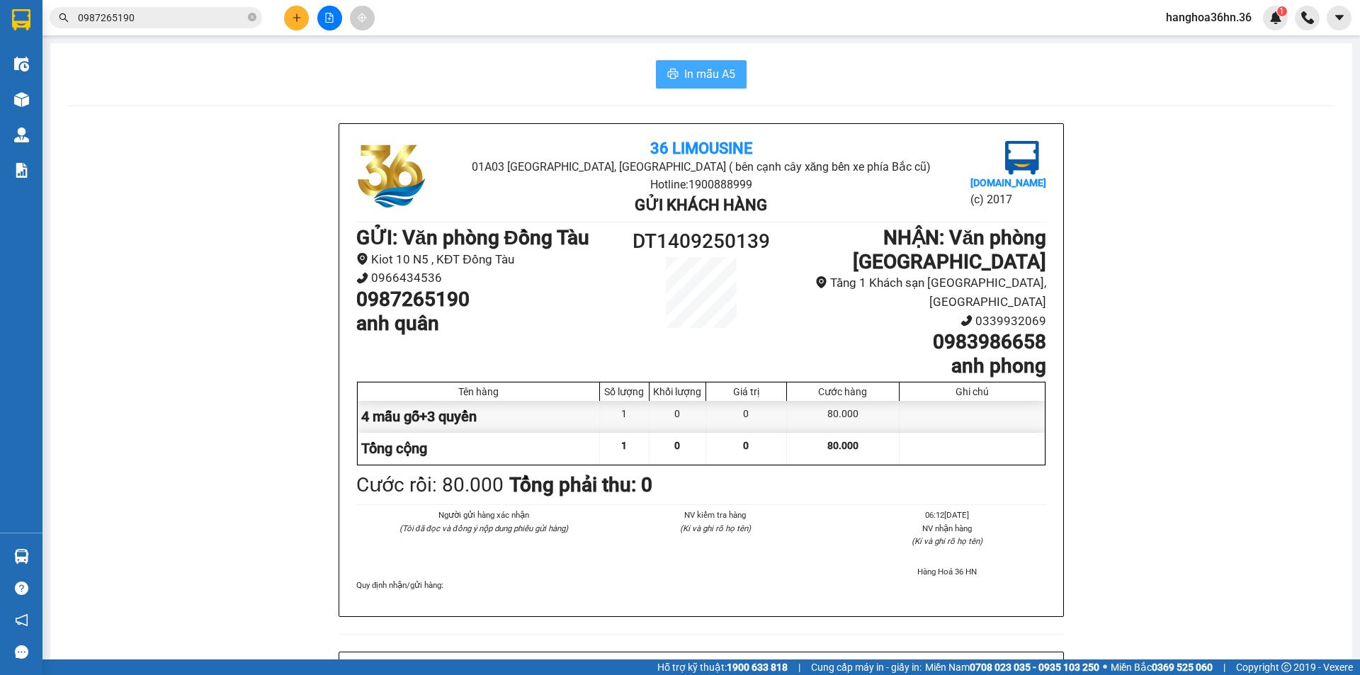
click at [686, 81] on span "In mẫu A5" at bounding box center [709, 74] width 51 height 18
